Goal: Information Seeking & Learning: Learn about a topic

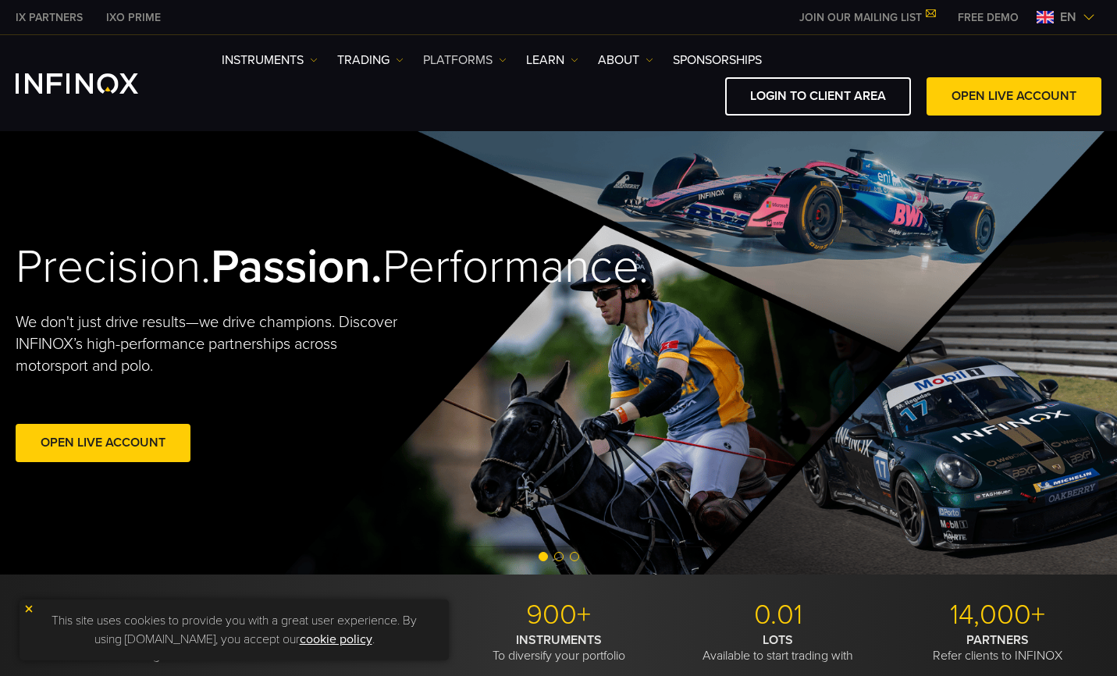
click at [455, 57] on link "PLATFORMS" at bounding box center [464, 60] width 83 height 19
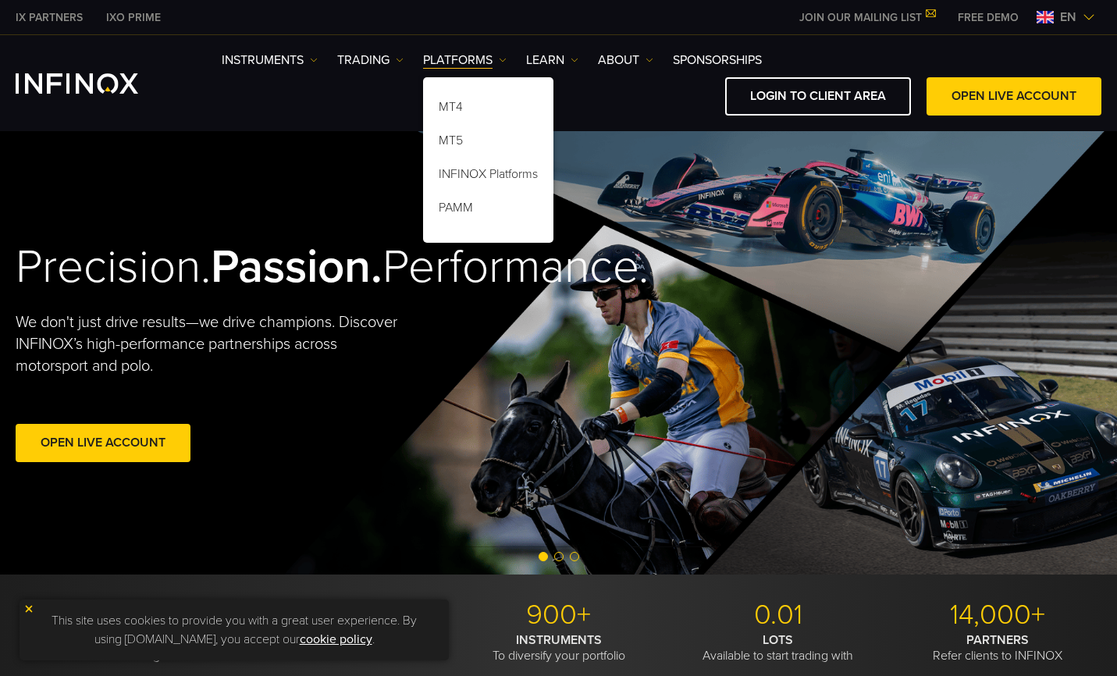
click at [622, 390] on div "Precision. Passion. Performance. We don't just drive results—we drive champions…" at bounding box center [558, 352] width 1117 height 443
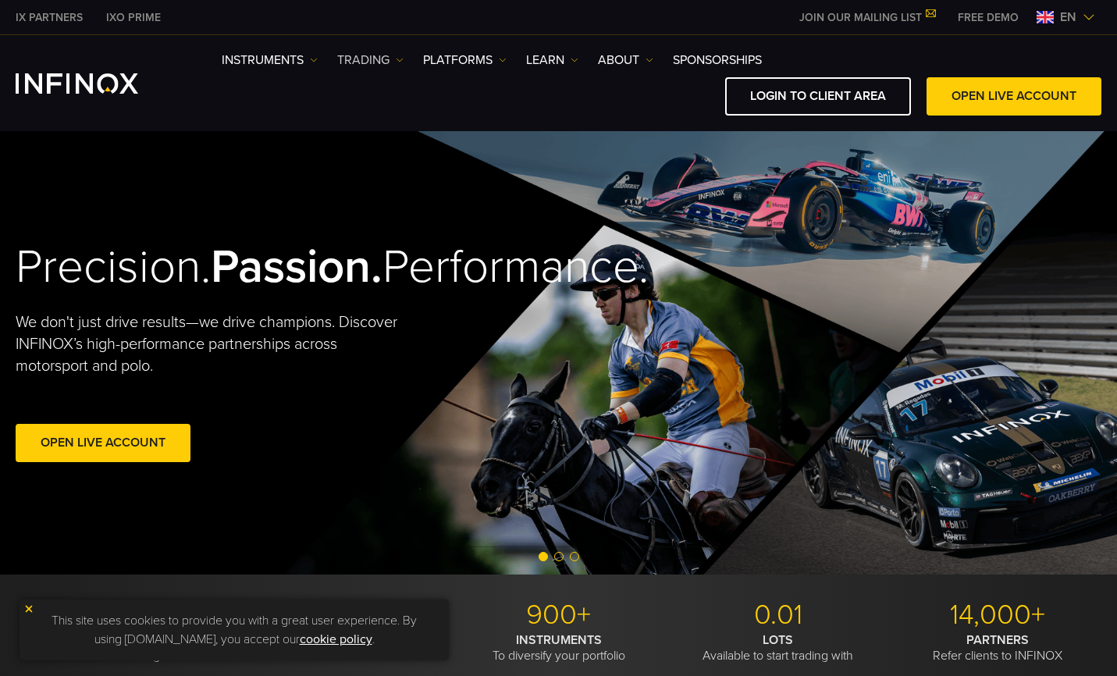
click at [354, 60] on link "TRADING" at bounding box center [370, 60] width 66 height 19
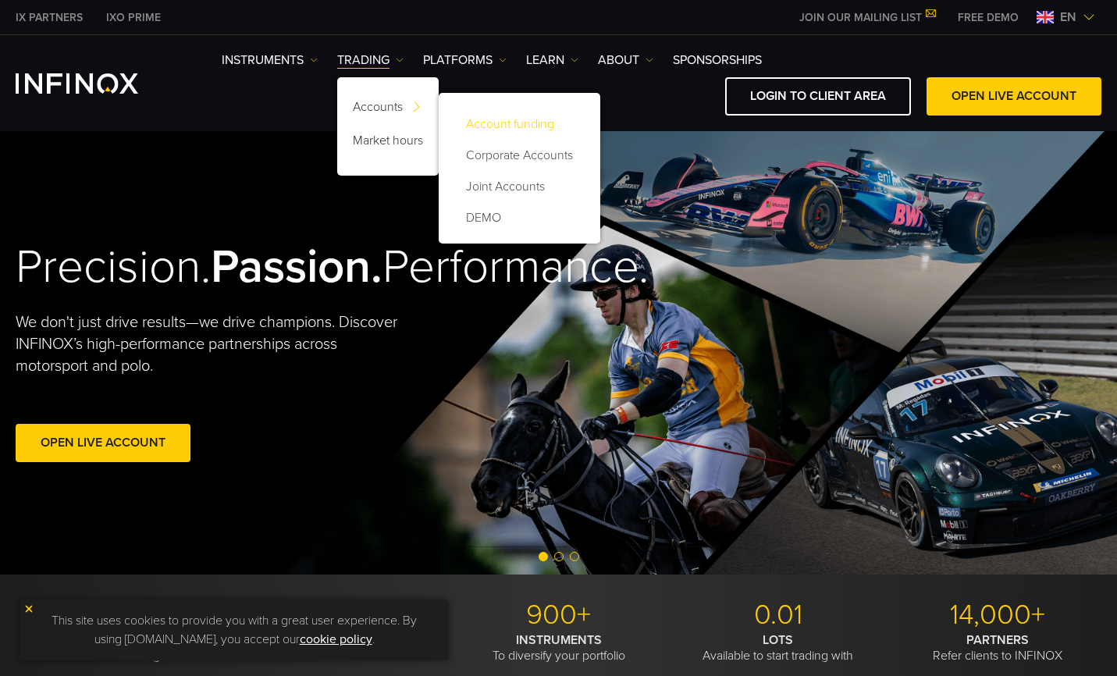
click at [522, 126] on link "Account funding" at bounding box center [519, 123] width 130 height 31
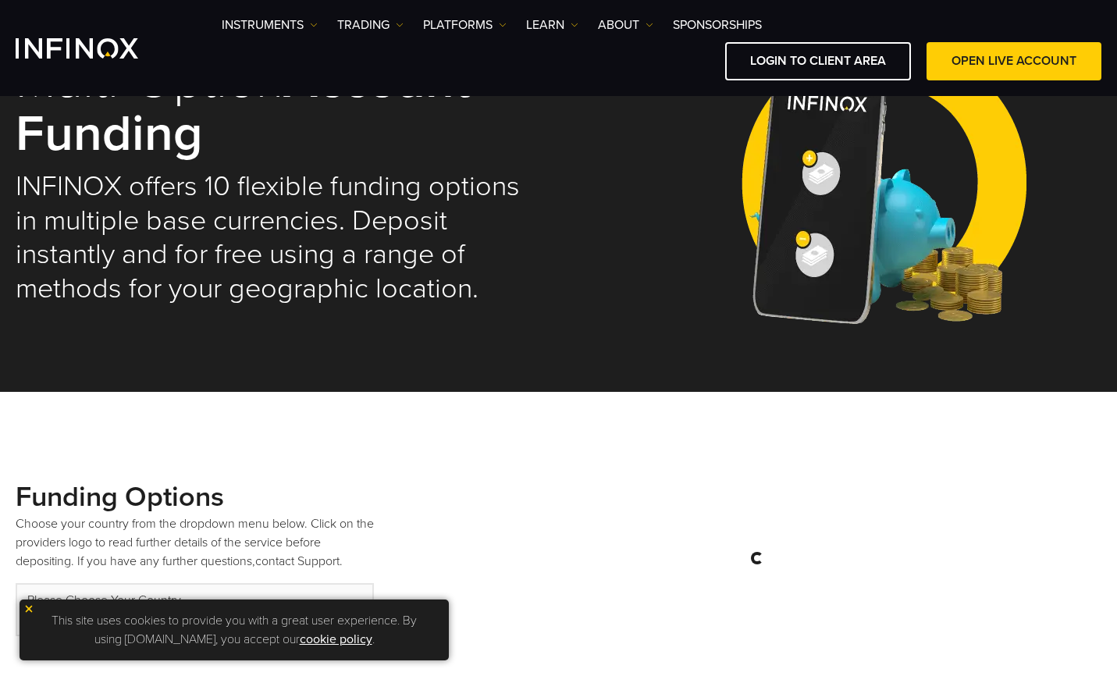
select select "***"
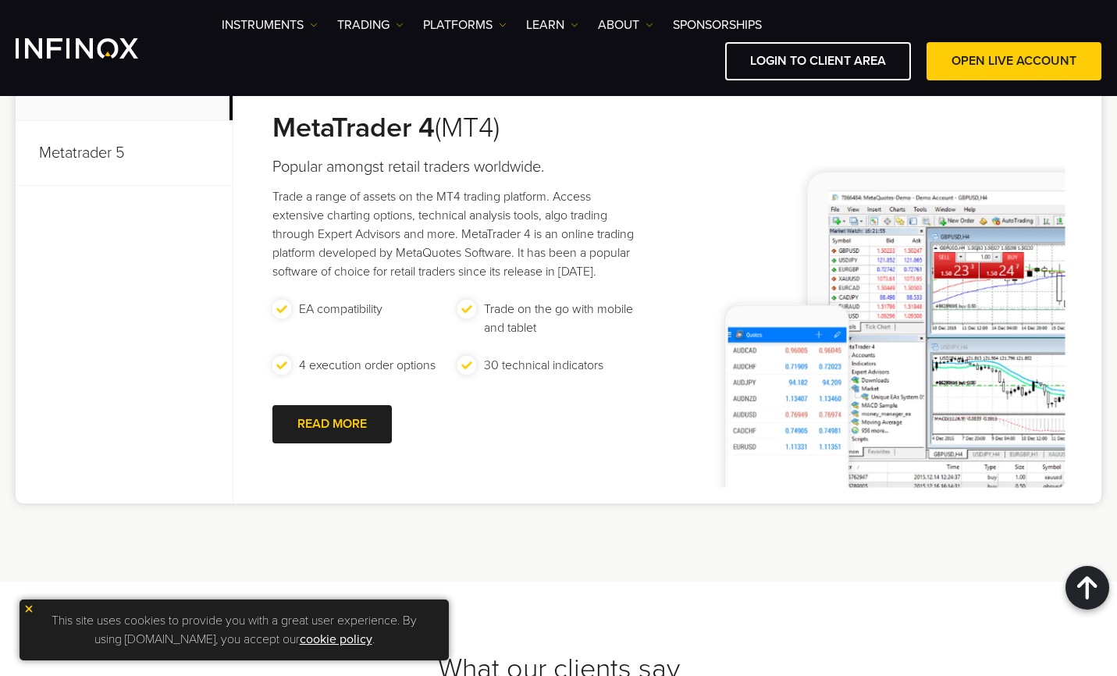
scroll to position [936, 0]
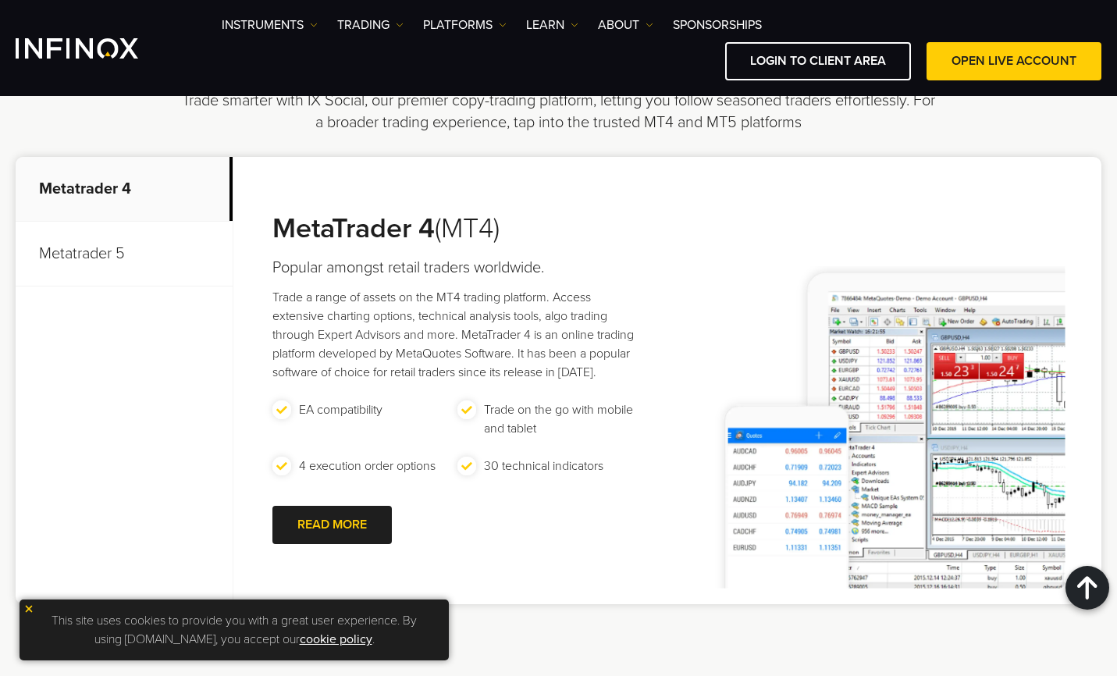
click at [172, 265] on p "Metatrader 5" at bounding box center [124, 254] width 217 height 65
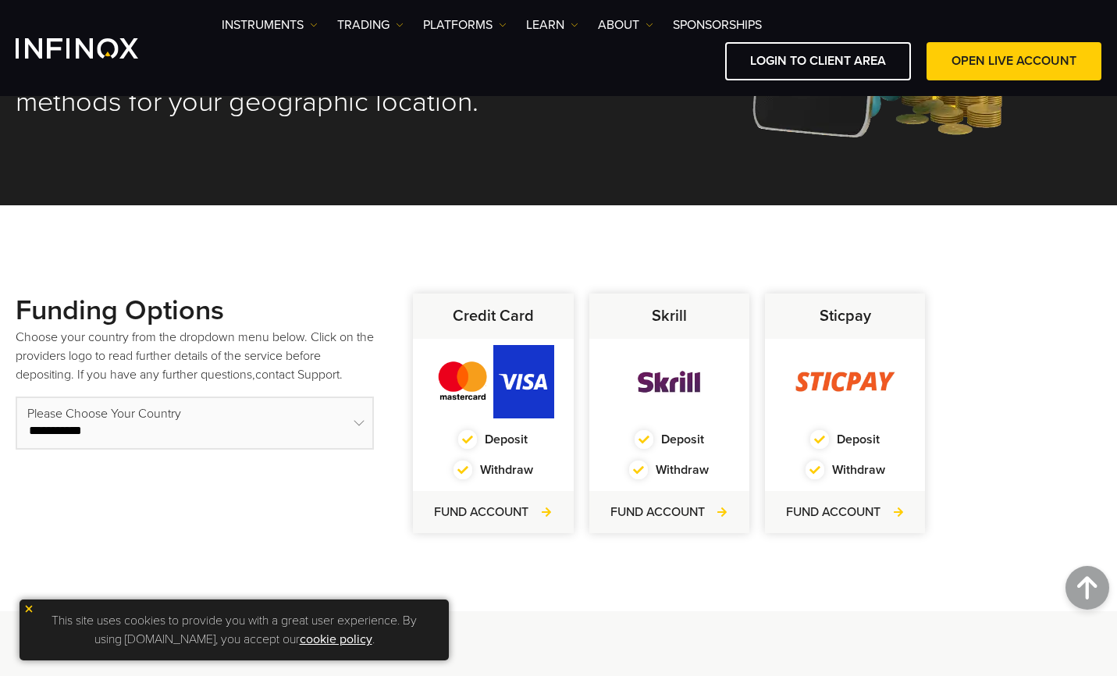
scroll to position [0, 0]
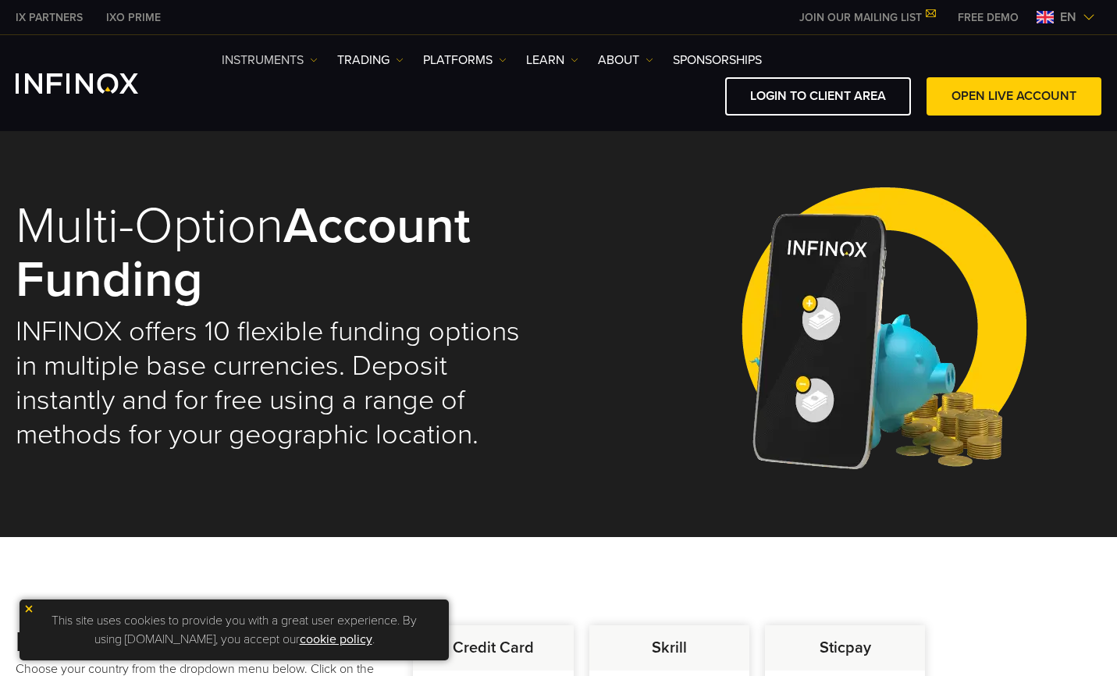
click at [271, 59] on link "Instruments" at bounding box center [270, 60] width 96 height 19
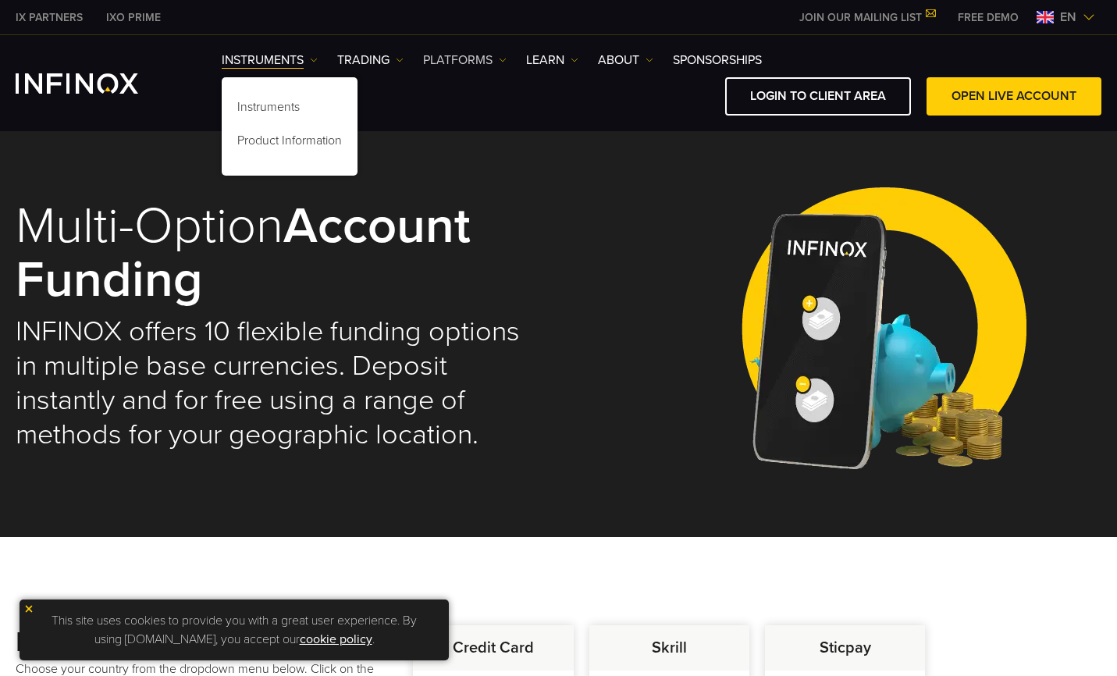
click at [491, 59] on link "PLATFORMS" at bounding box center [464, 60] width 83 height 19
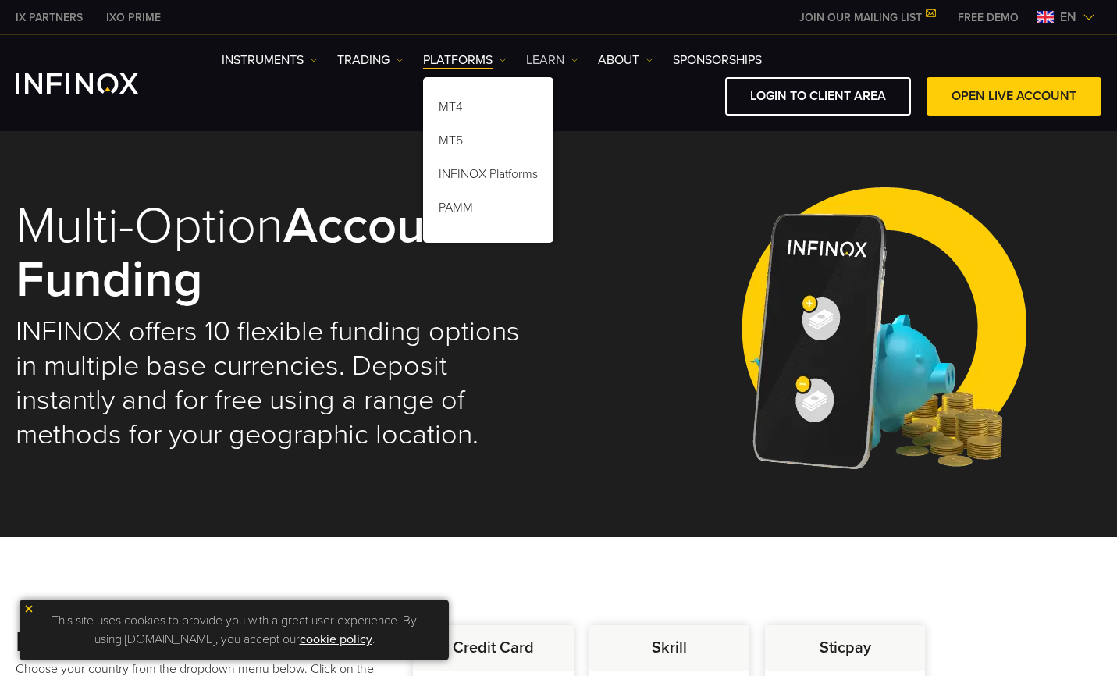
click at [556, 60] on link "Learn" at bounding box center [552, 60] width 52 height 19
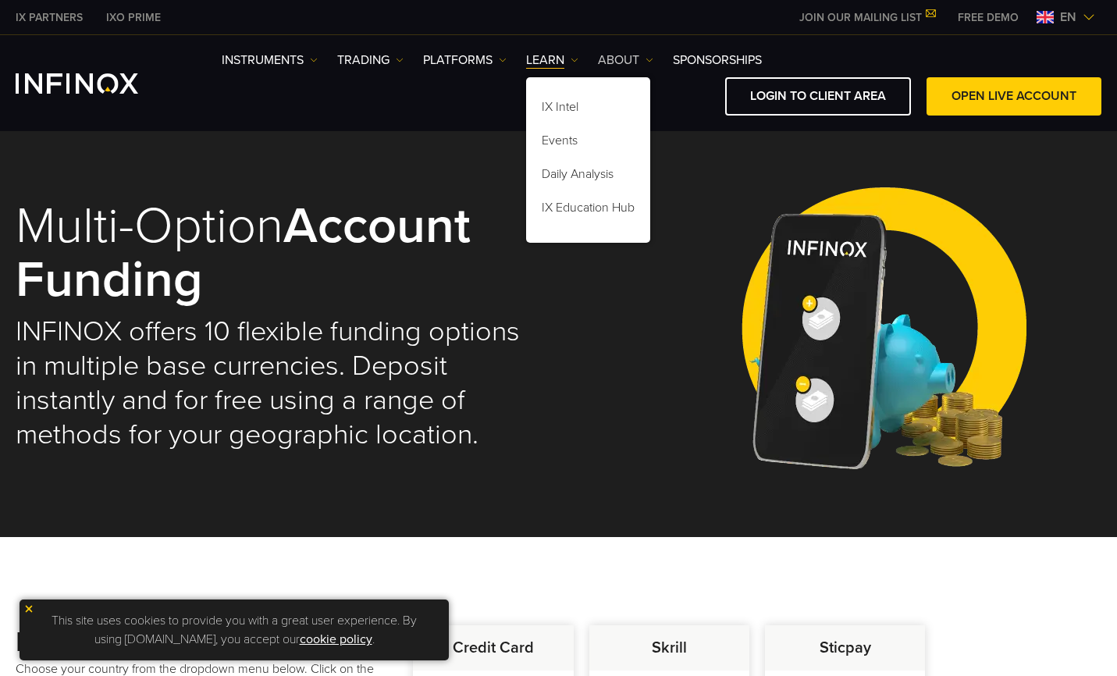
click at [615, 56] on link "ABOUT" at bounding box center [625, 60] width 55 height 19
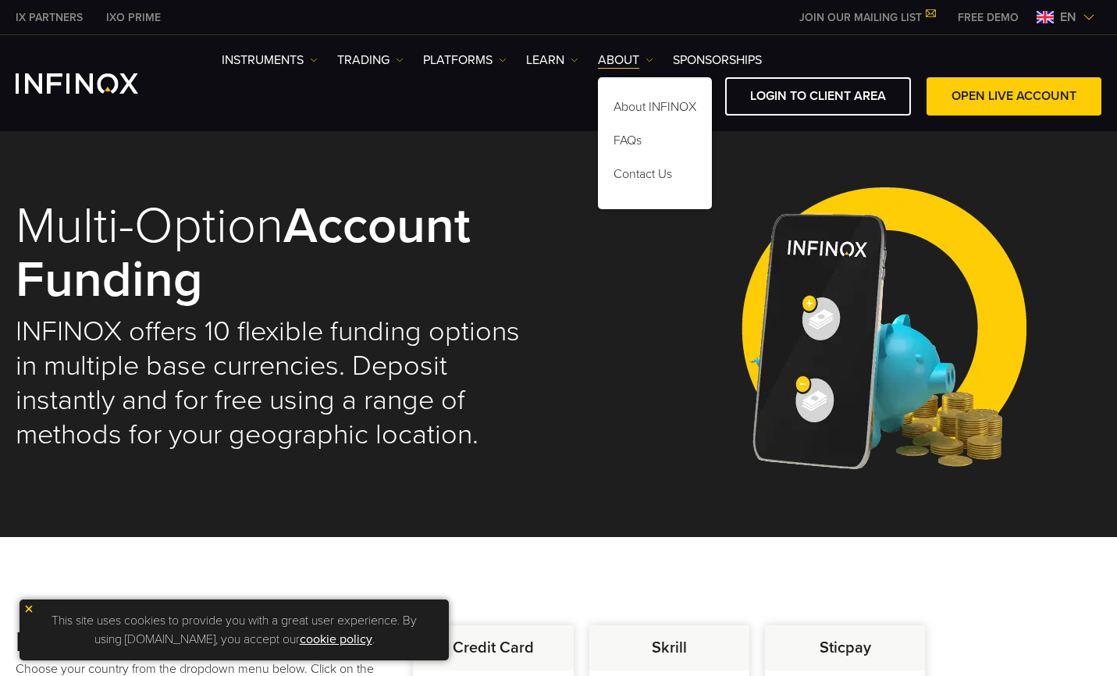
click at [632, 325] on div "Multi-Option Account Funding INFINOX offers 10 flexible funding options in mult…" at bounding box center [558, 326] width 1085 height 342
